Goal: Information Seeking & Learning: Learn about a topic

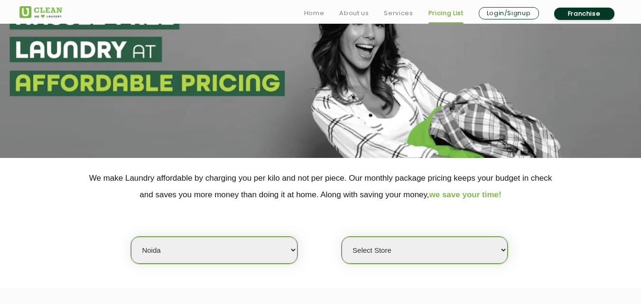
scroll to position [142, 0]
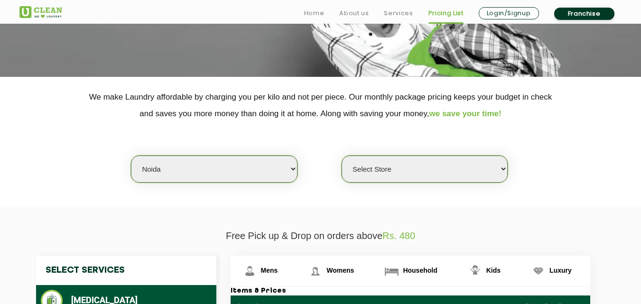
click at [174, 171] on select "Select city [GEOGRAPHIC_DATA] [GEOGRAPHIC_DATA] [GEOGRAPHIC_DATA] [GEOGRAPHIC_D…" at bounding box center [214, 169] width 166 height 27
select select "66"
click at [131, 156] on select "Select city [GEOGRAPHIC_DATA] [GEOGRAPHIC_DATA] [GEOGRAPHIC_DATA] [GEOGRAPHIC_D…" at bounding box center [214, 169] width 166 height 27
select select "0"
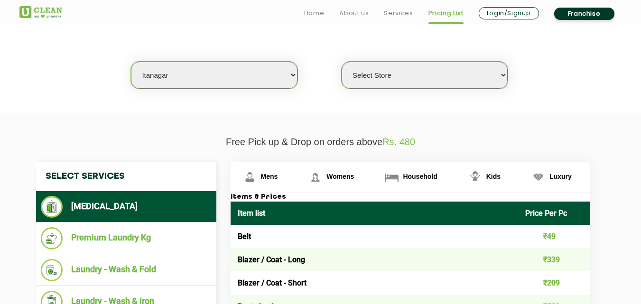
scroll to position [237, 0]
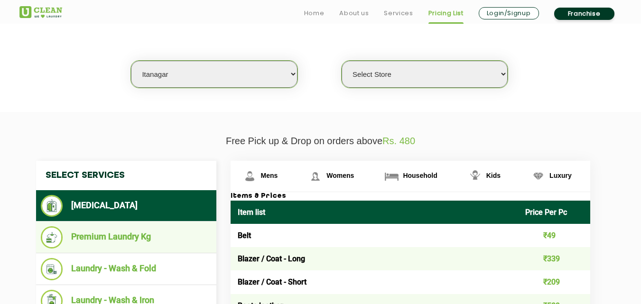
click at [125, 242] on li "Premium Laundry Kg" at bounding box center [126, 237] width 171 height 22
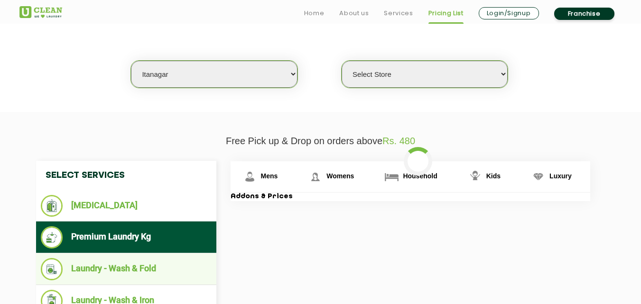
click at [137, 266] on li "Laundry - Wash & Fold" at bounding box center [126, 269] width 171 height 22
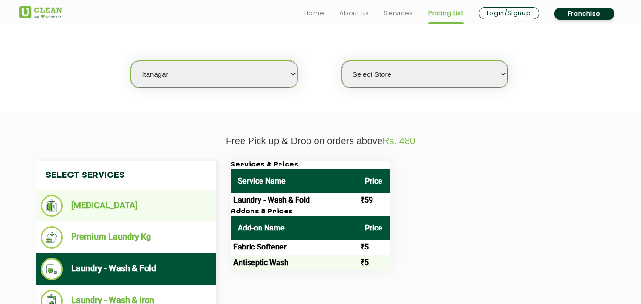
click at [118, 206] on li "[MEDICAL_DATA]" at bounding box center [126, 206] width 171 height 22
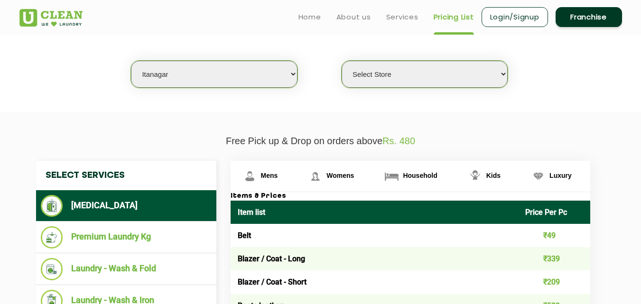
click at [184, 82] on select "Select city [GEOGRAPHIC_DATA] [GEOGRAPHIC_DATA] [GEOGRAPHIC_DATA] [GEOGRAPHIC_D…" at bounding box center [214, 74] width 166 height 27
select select "2"
click at [131, 61] on select "Select city [GEOGRAPHIC_DATA] [GEOGRAPHIC_DATA] [GEOGRAPHIC_DATA] [GEOGRAPHIC_D…" at bounding box center [214, 74] width 166 height 27
select select "0"
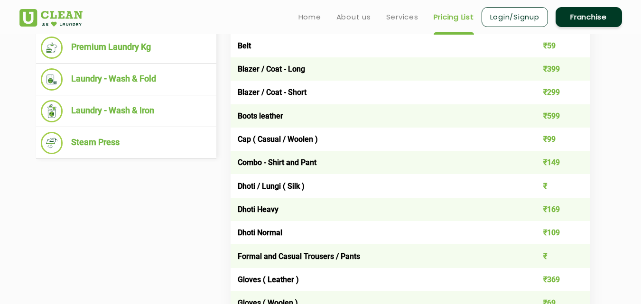
scroll to position [285, 0]
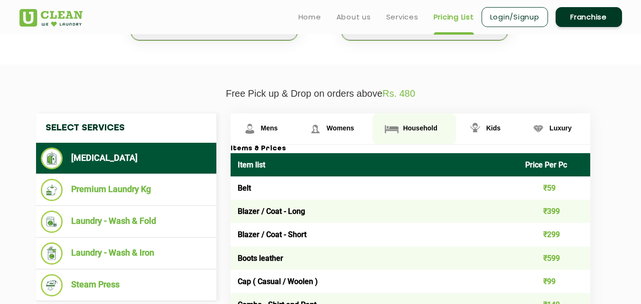
click at [416, 126] on span "Household" at bounding box center [420, 128] width 34 height 8
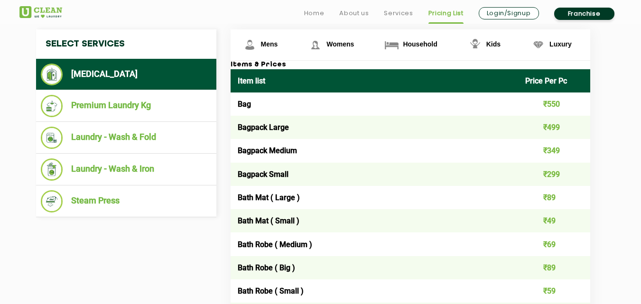
scroll to position [380, 0]
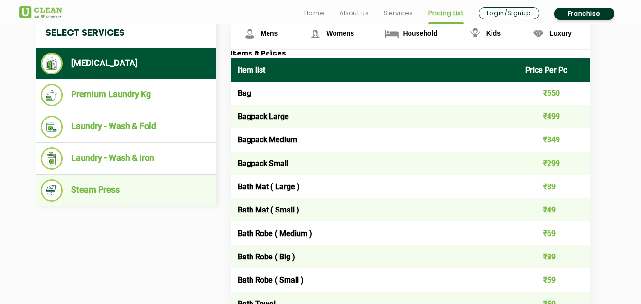
click at [93, 190] on li "Steam Press" at bounding box center [126, 190] width 171 height 22
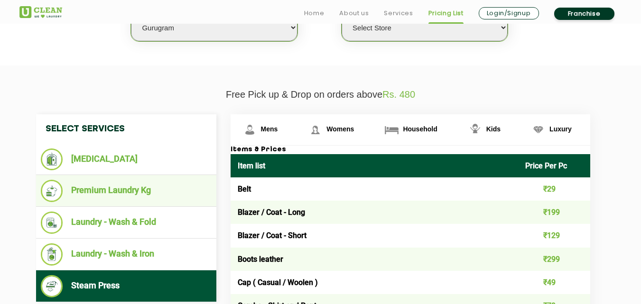
scroll to position [305, 0]
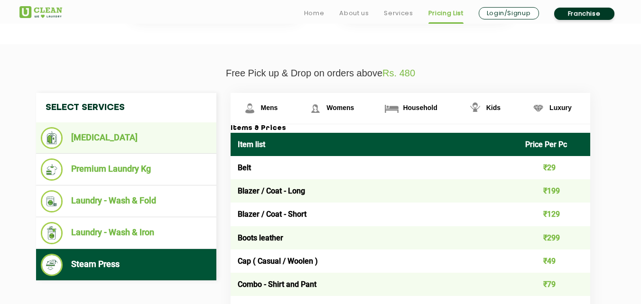
click at [106, 140] on li "[MEDICAL_DATA]" at bounding box center [126, 138] width 171 height 22
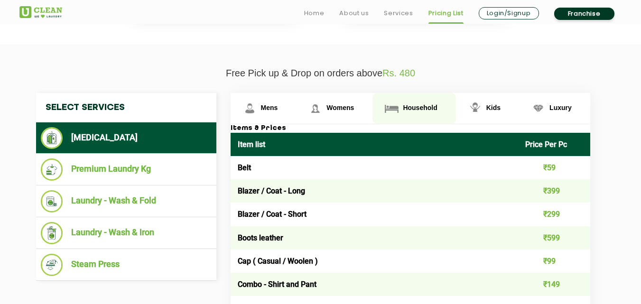
click at [419, 108] on span "Household" at bounding box center [420, 108] width 34 height 8
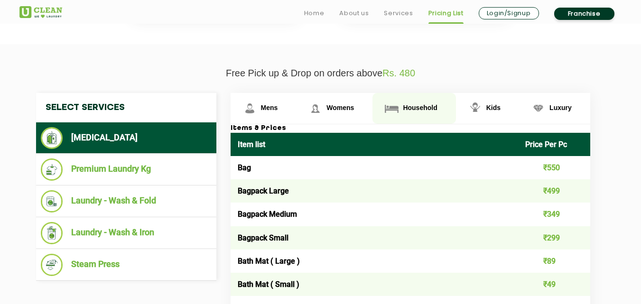
click at [419, 108] on span "Household" at bounding box center [420, 108] width 34 height 8
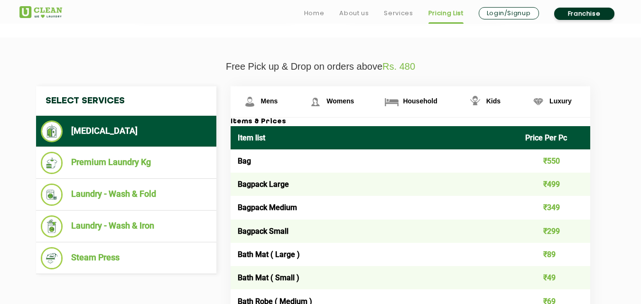
scroll to position [319, 0]
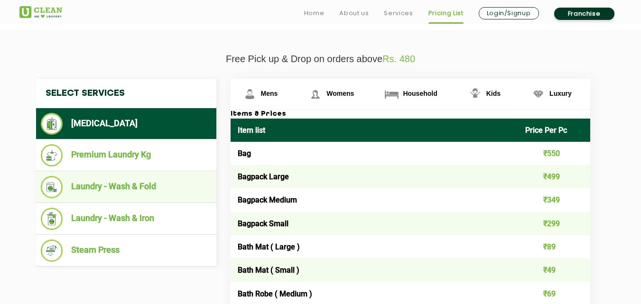
click at [139, 184] on li "Laundry - Wash & Fold" at bounding box center [126, 187] width 171 height 22
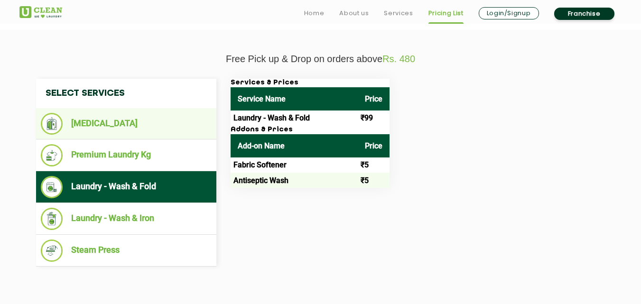
click at [126, 123] on li "[MEDICAL_DATA]" at bounding box center [126, 124] width 171 height 22
